Goal: Information Seeking & Learning: Check status

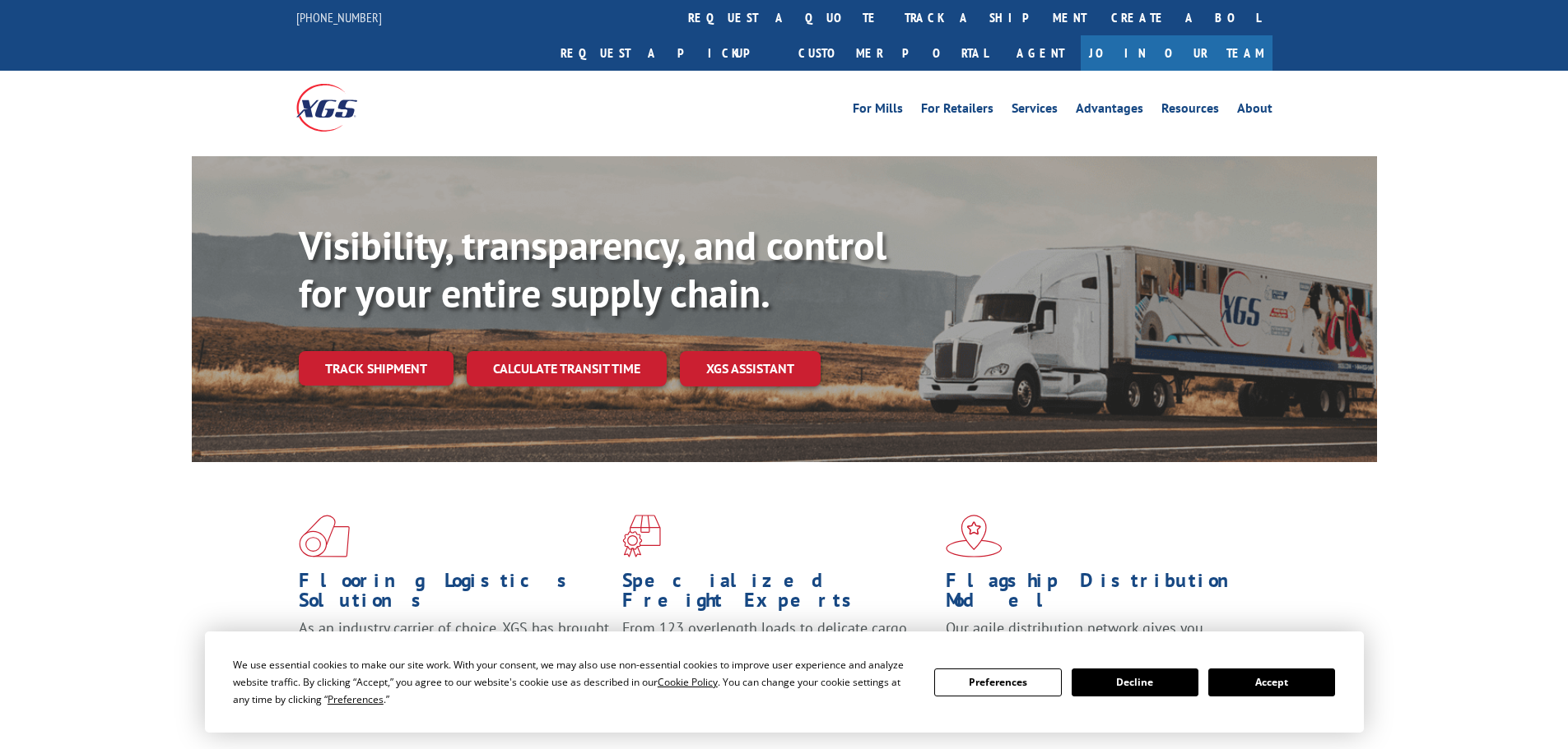
drag, startPoint x: 1270, startPoint y: 678, endPoint x: 891, endPoint y: 576, distance: 392.5
click at [1270, 677] on button "Accept" at bounding box center [1271, 683] width 127 height 28
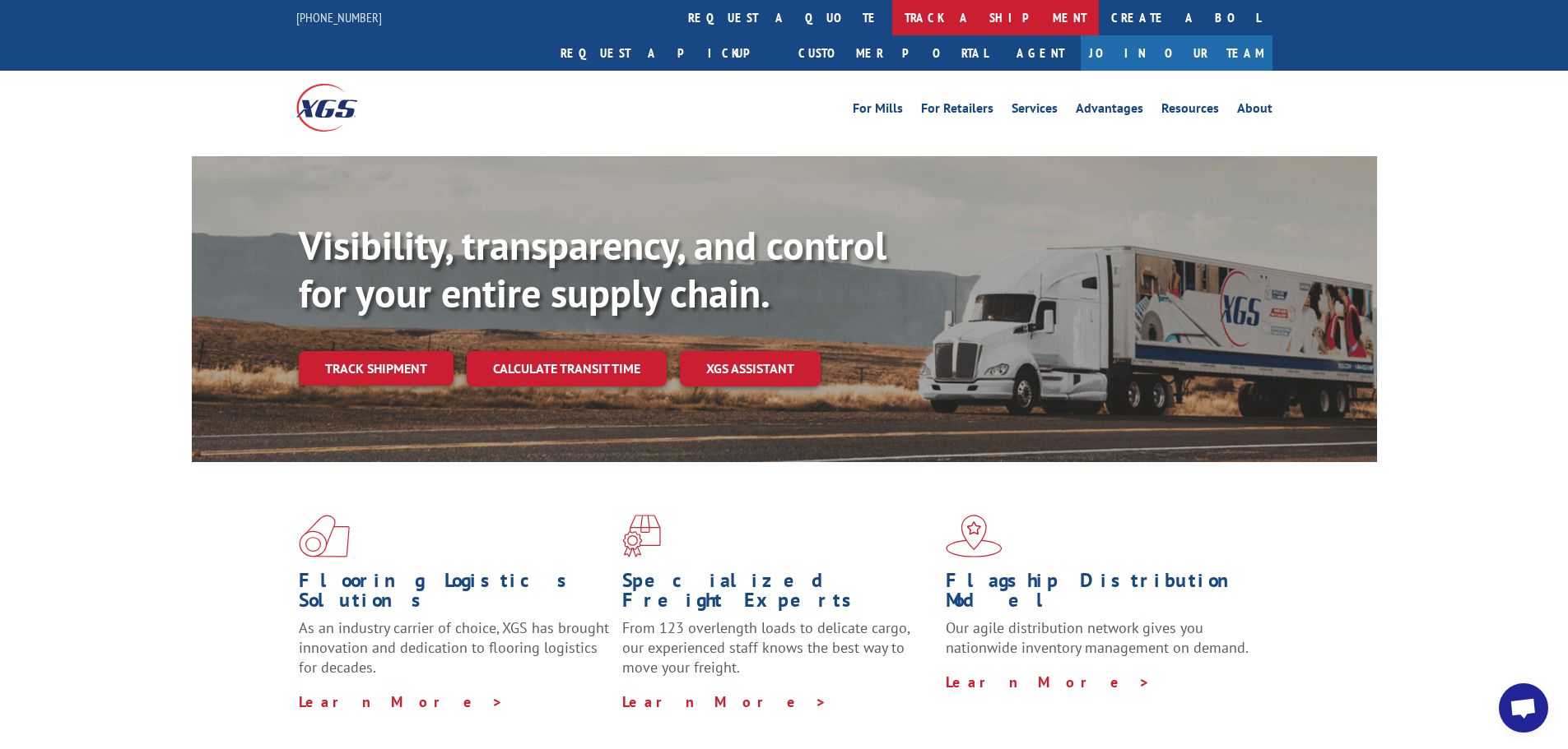
click at [892, 15] on link "track a shipment" at bounding box center [995, 18] width 206 height 36
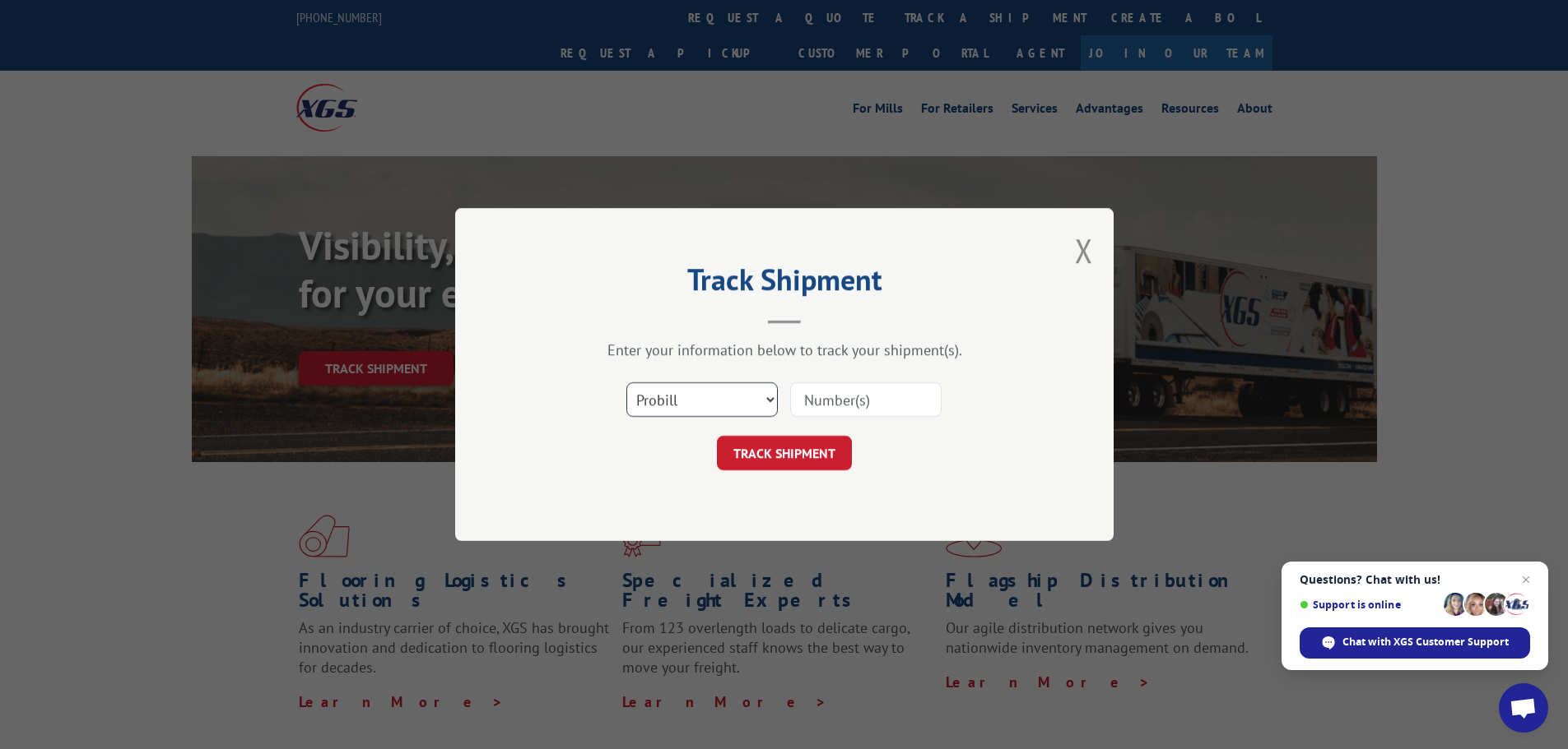
click at [724, 393] on select "Select category... Probill BOL PO" at bounding box center [703, 400] width 152 height 35
select select "bol"
click at [627, 383] on select "Select category... Probill BOL PO" at bounding box center [703, 400] width 152 height 35
click at [806, 400] on input at bounding box center [866, 400] width 152 height 35
paste input "5320749"
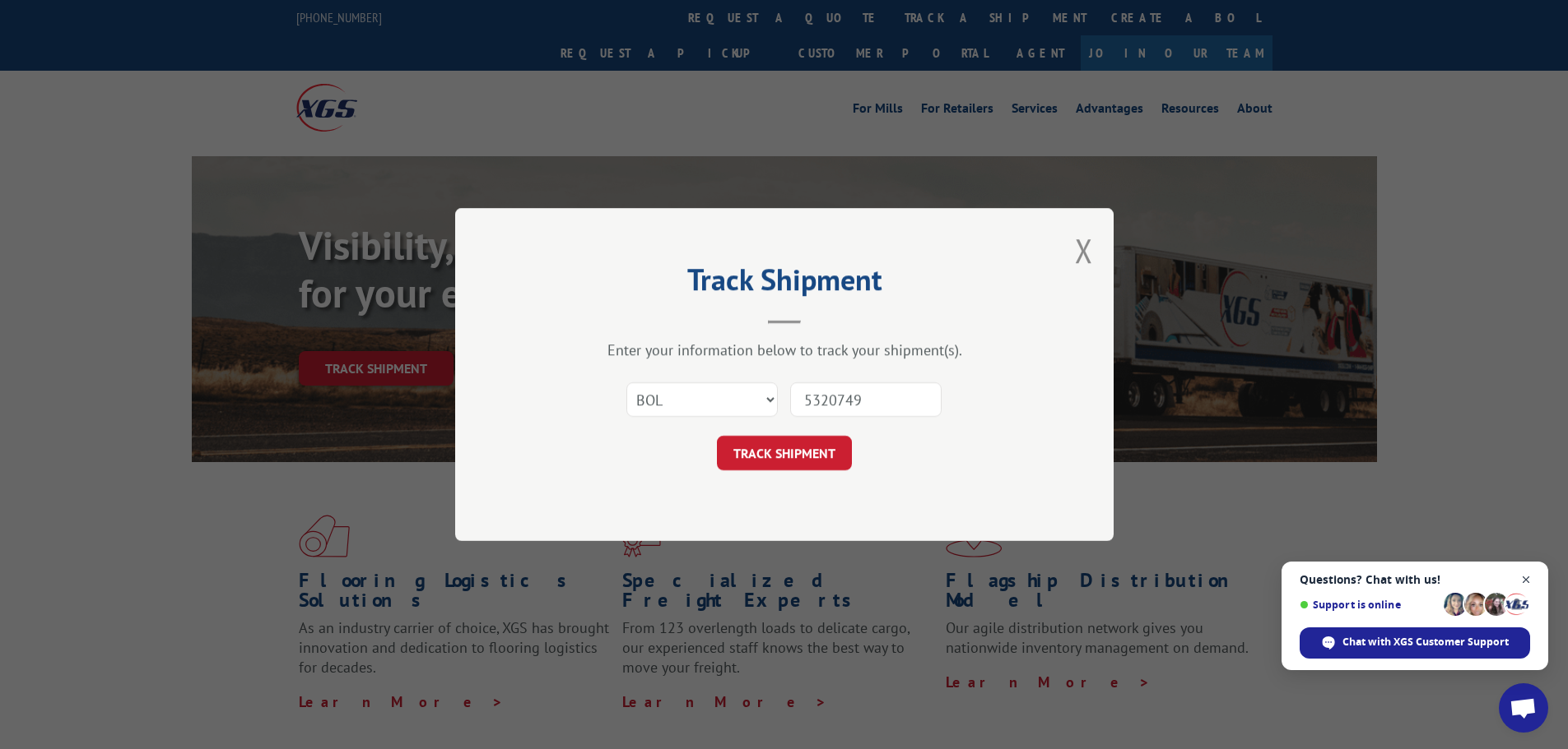
type input "5320749"
click at [1529, 580] on span "Close chat" at bounding box center [1526, 580] width 20 height 20
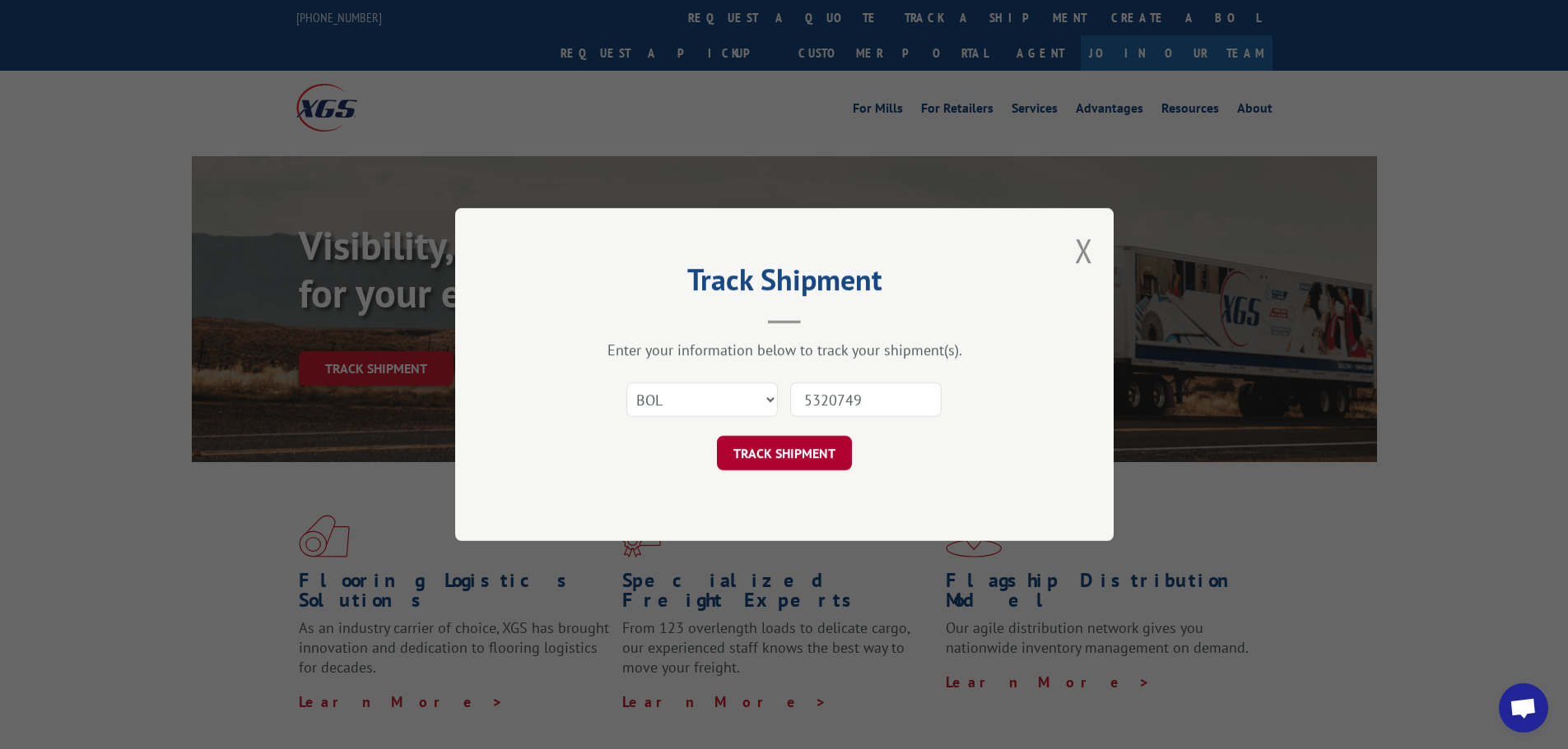
click at [802, 443] on button "TRACK SHIPMENT" at bounding box center [784, 453] width 135 height 35
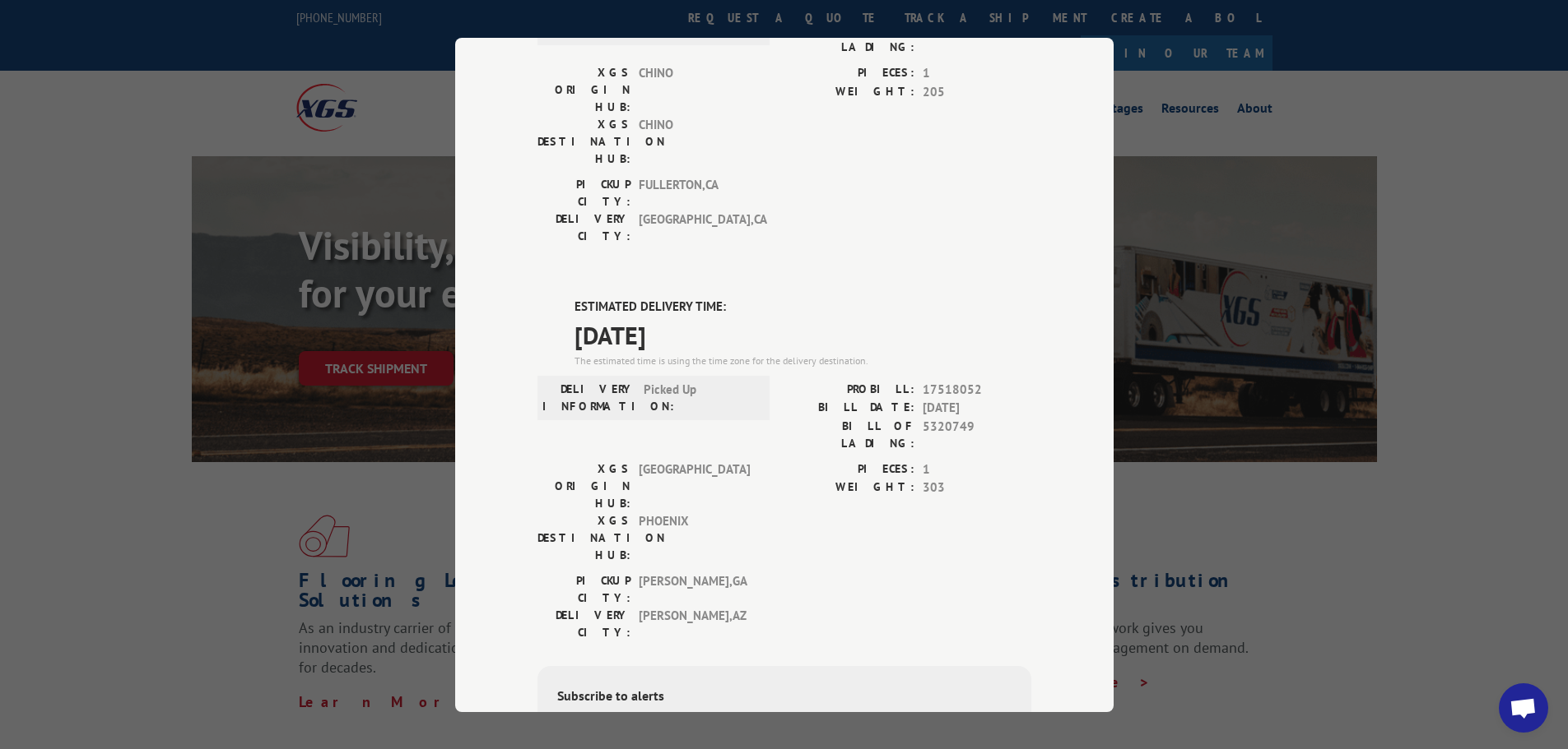
scroll to position [329, 0]
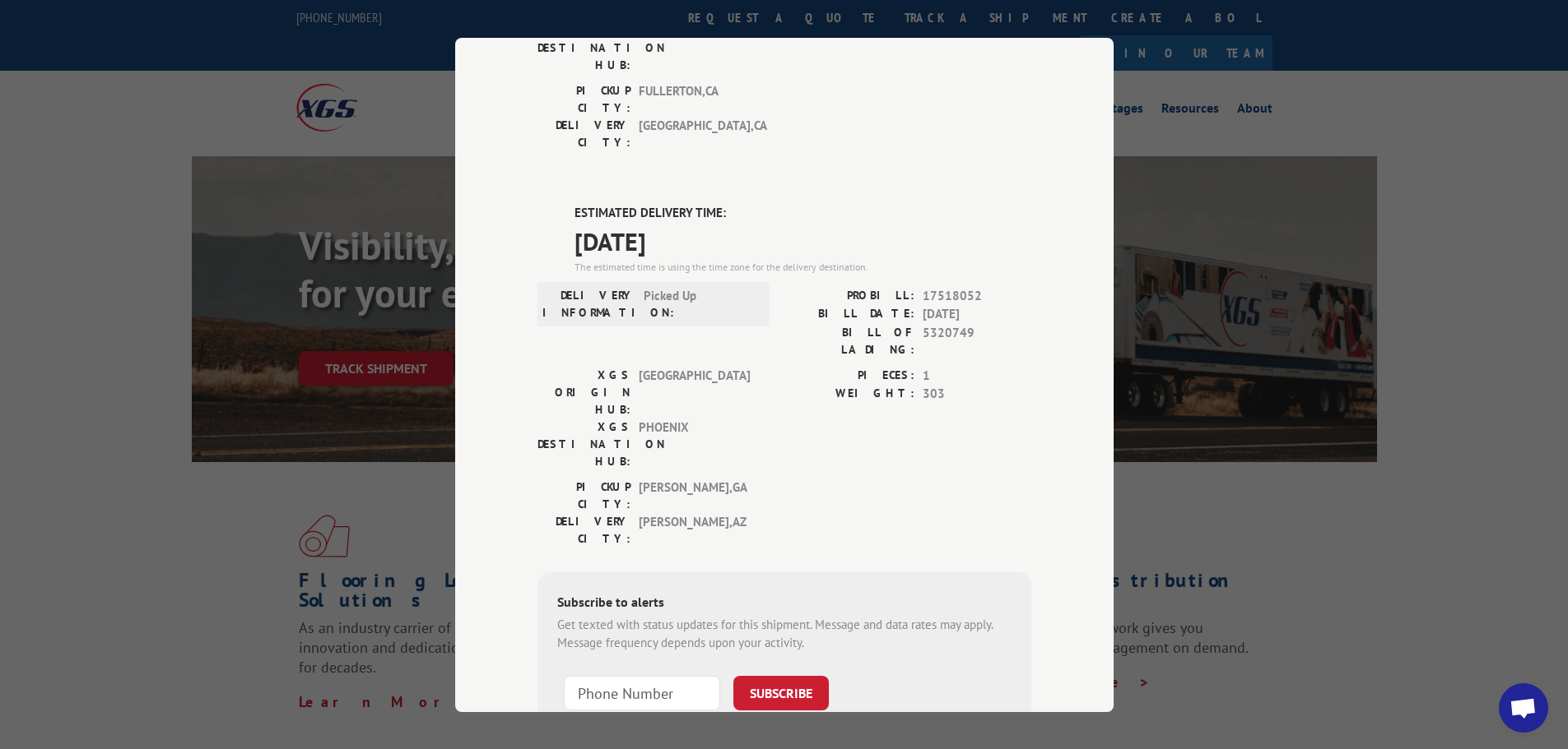
drag, startPoint x: 565, startPoint y: 120, endPoint x: 699, endPoint y: 156, distance: 138.8
click at [699, 204] on div "ESTIMATED DELIVERY TIME: [DATE] The estimated time is using the time zone for t…" at bounding box center [784, 499] width 494 height 591
copy div "ESTIMATED DELIVERY TIME: [DATE]"
